Goal: Browse casually

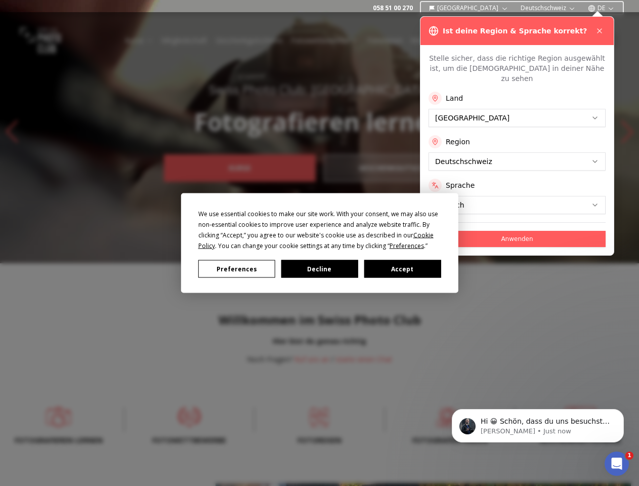
click at [319, 243] on div "We use essential cookies to make our site work. With your consent, we may also …" at bounding box center [319, 230] width 243 height 43
click at [407, 245] on span "Preferences" at bounding box center [407, 245] width 34 height 9
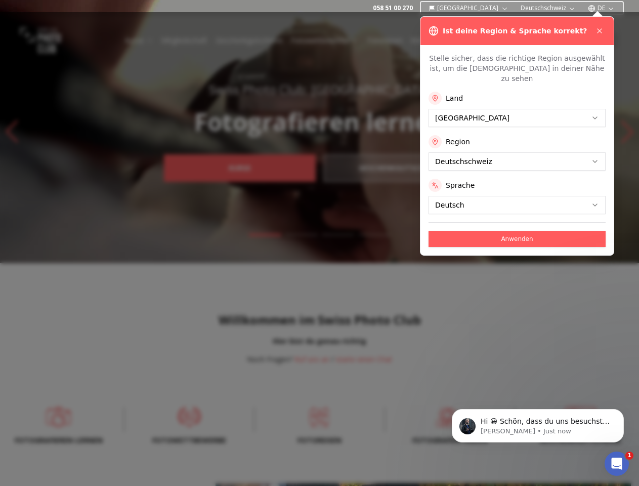
click at [237, 269] on div at bounding box center [319, 249] width 639 height 474
click at [320, 269] on div at bounding box center [319, 249] width 639 height 474
click at [402, 269] on div at bounding box center [319, 249] width 639 height 474
click at [538, 427] on p "Hi 😀 Schön, dass du uns besuchst. Stell' uns gerne jederzeit Fragen oder hinter…" at bounding box center [546, 422] width 131 height 10
click at [626, 412] on div at bounding box center [319, 249] width 639 height 474
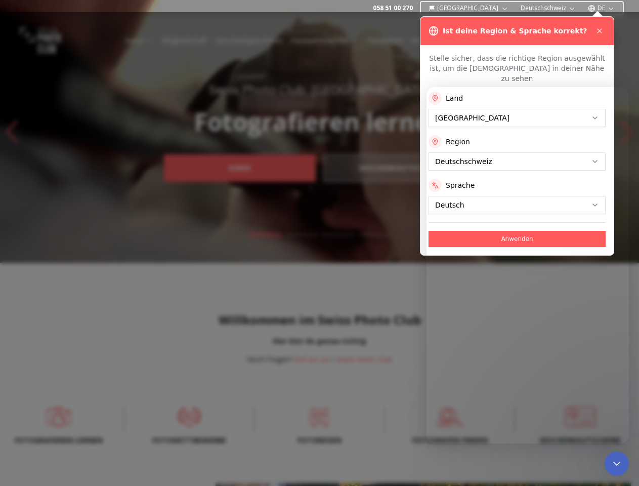
click at [617, 464] on icon "Close Intercom Messenger" at bounding box center [617, 464] width 12 height 12
